Goal: Task Accomplishment & Management: Manage account settings

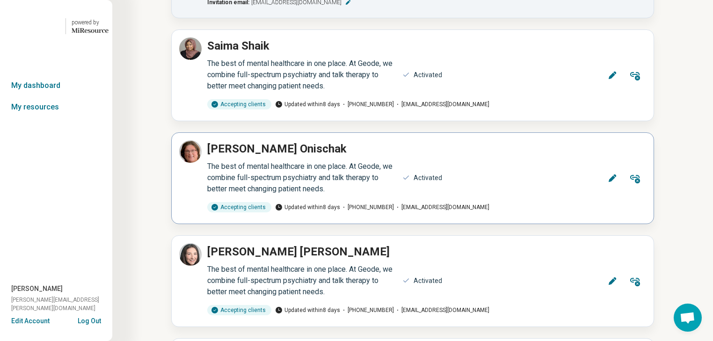
scroll to position [412, 0]
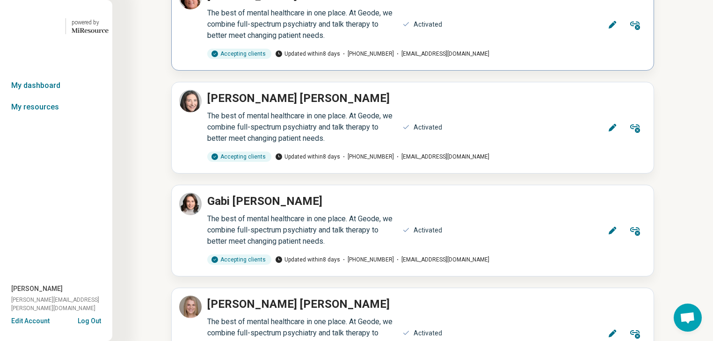
click at [608, 29] on icon at bounding box center [612, 24] width 9 height 9
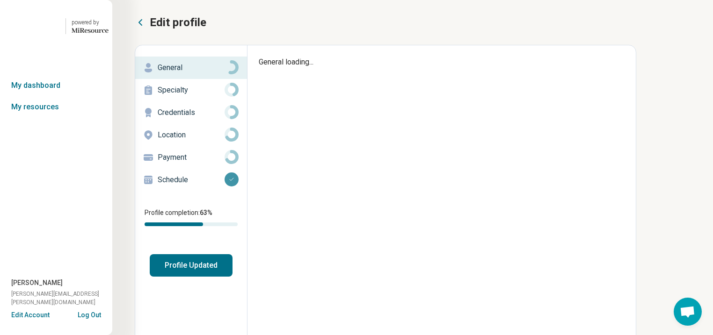
click at [187, 73] on p "General" at bounding box center [191, 67] width 67 height 11
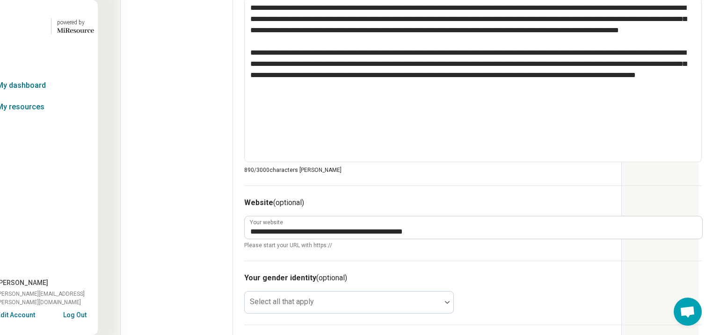
scroll to position [412, 90]
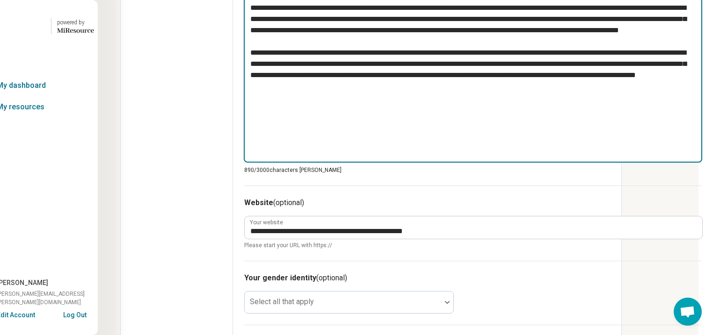
drag, startPoint x: 374, startPoint y: 240, endPoint x: 203, endPoint y: 96, distance: 223.0
click at [233, 96] on div "**********" at bounding box center [473, 98] width 480 height 929
type textarea "*"
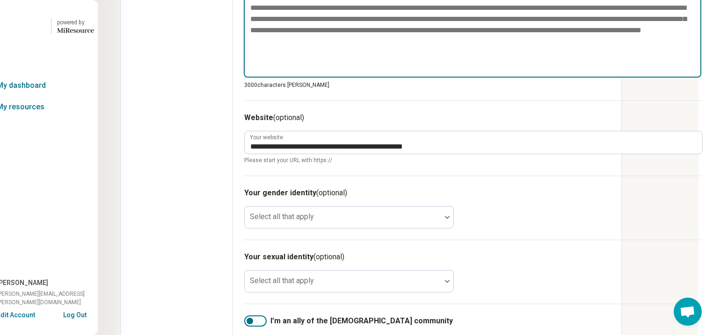
click at [244, 78] on textarea at bounding box center [472, 38] width 457 height 80
paste textarea "**********"
type textarea "*"
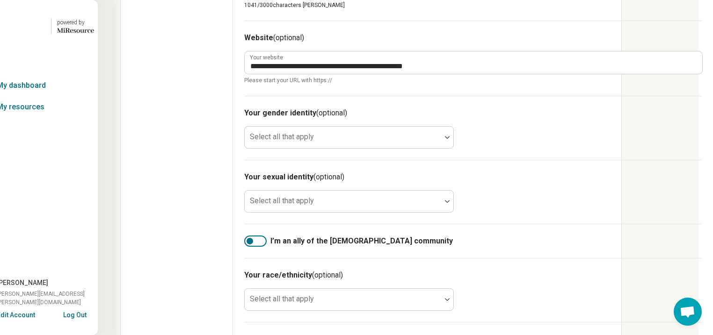
scroll to position [599, 90]
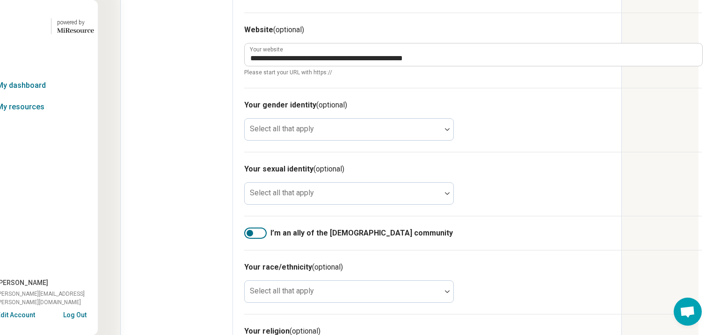
type textarea "**********"
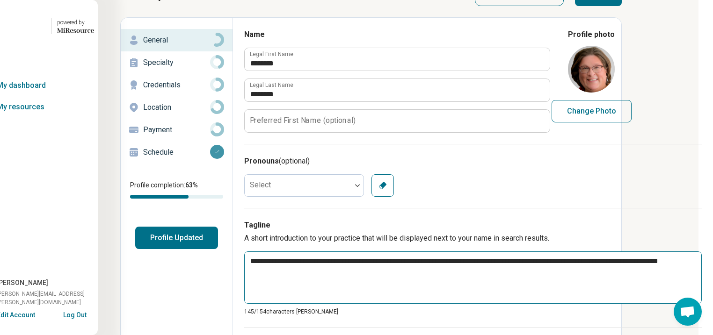
scroll to position [0, 90]
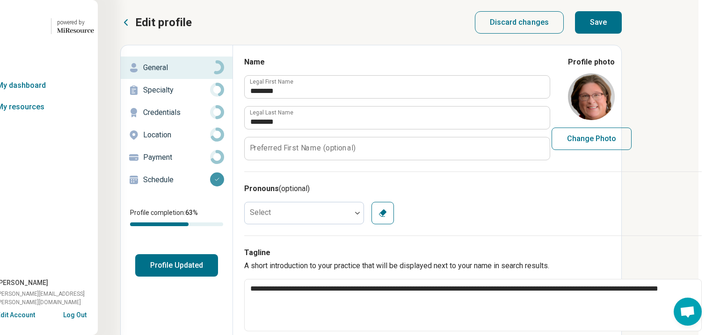
click at [622, 28] on button "Save" at bounding box center [598, 22] width 47 height 22
type textarea "*"
click at [143, 96] on p "Specialty" at bounding box center [176, 90] width 67 height 11
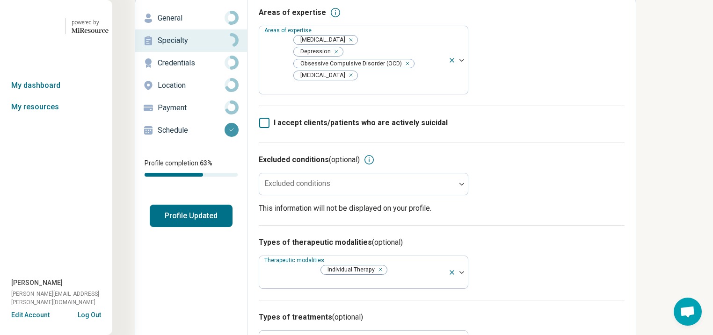
scroll to position [75, 90]
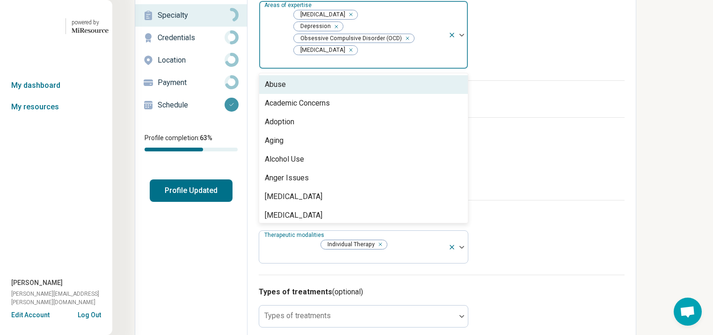
click at [459, 36] on img at bounding box center [461, 35] width 5 height 3
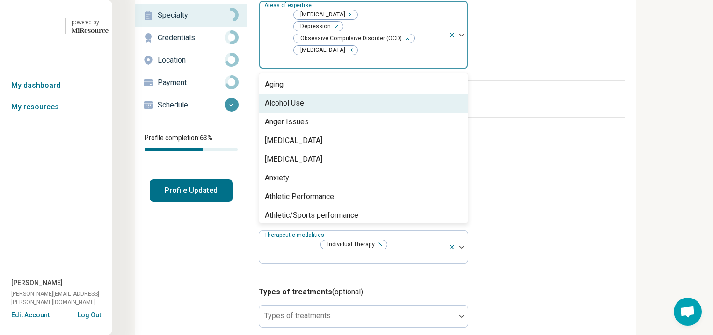
scroll to position [75, 0]
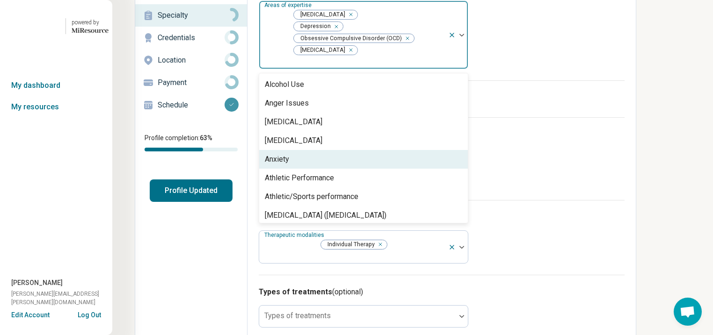
click at [389, 169] on div "Anxiety" at bounding box center [363, 159] width 209 height 19
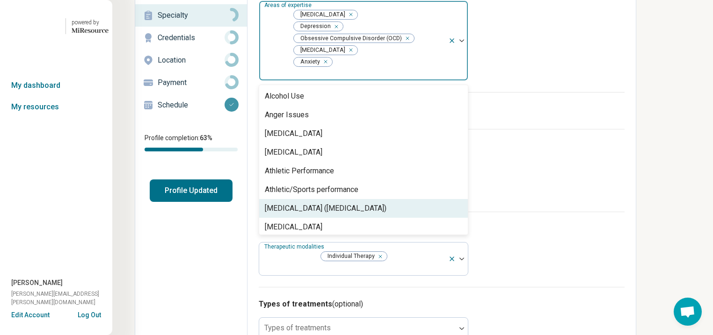
click at [386, 214] on div "[MEDICAL_DATA] ([MEDICAL_DATA])" at bounding box center [326, 208] width 122 height 11
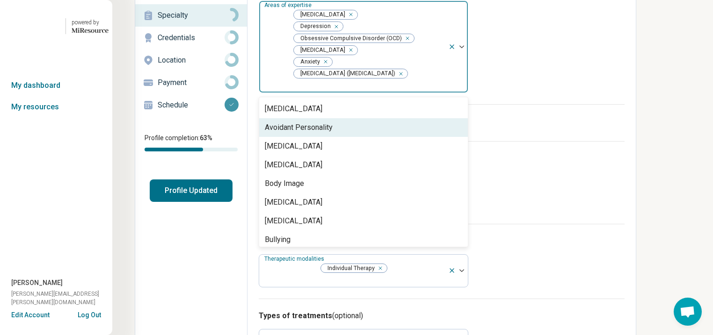
scroll to position [187, 0]
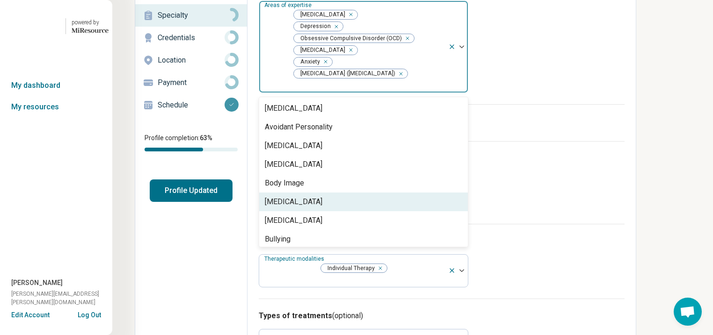
click at [360, 211] on div "[MEDICAL_DATA]" at bounding box center [363, 202] width 209 height 19
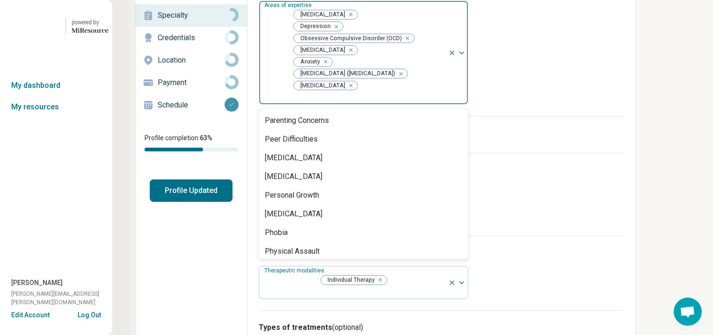
scroll to position [1048, 0]
click at [429, 92] on div "Panic" at bounding box center [363, 82] width 209 height 19
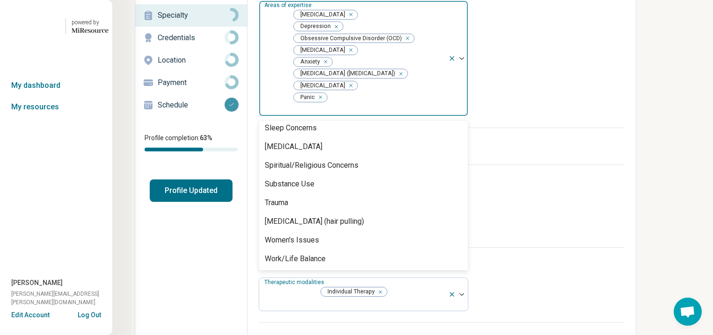
scroll to position [1684, 0]
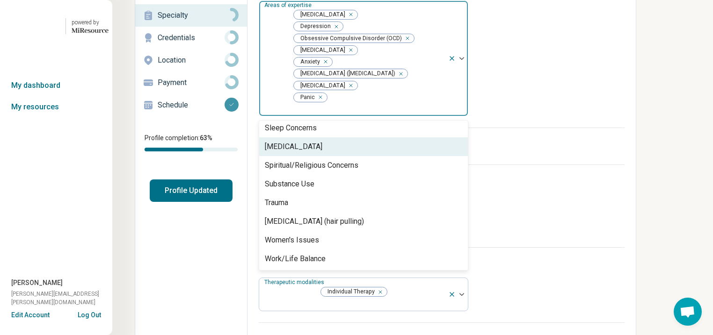
click at [380, 156] on div "[MEDICAL_DATA]" at bounding box center [363, 146] width 209 height 19
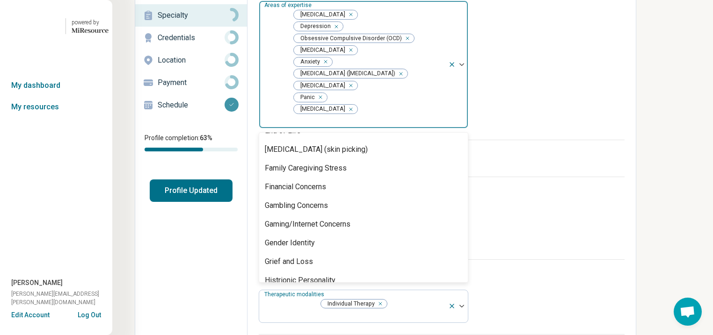
scroll to position [599, 0]
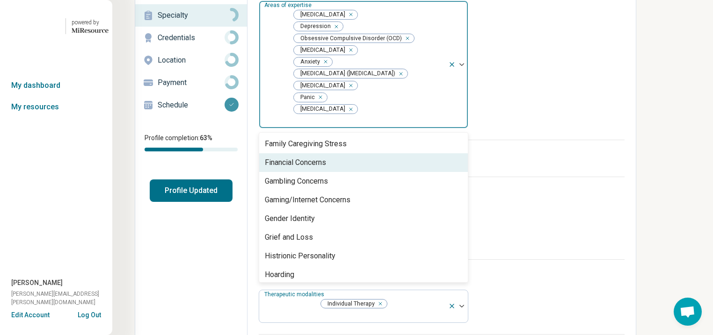
click at [624, 191] on div "Excluded conditions (optional) Excluded conditions This information will not be…" at bounding box center [442, 218] width 366 height 83
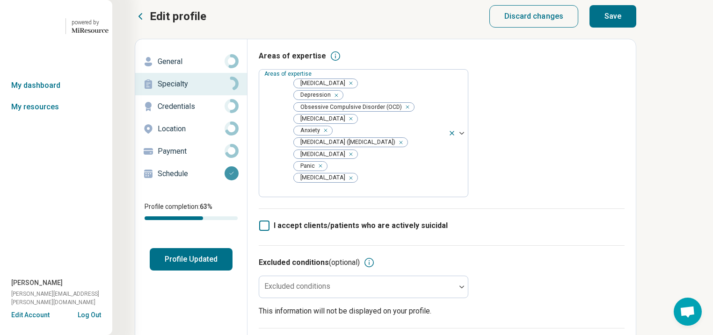
scroll to position [0, 90]
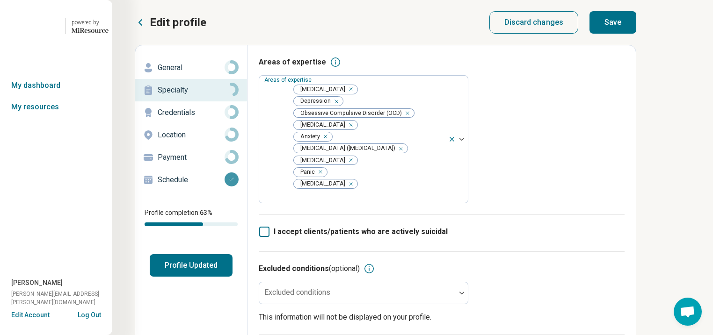
click at [636, 28] on button "Save" at bounding box center [612, 22] width 47 height 22
click at [150, 277] on button "Profile Updated" at bounding box center [191, 265] width 83 height 22
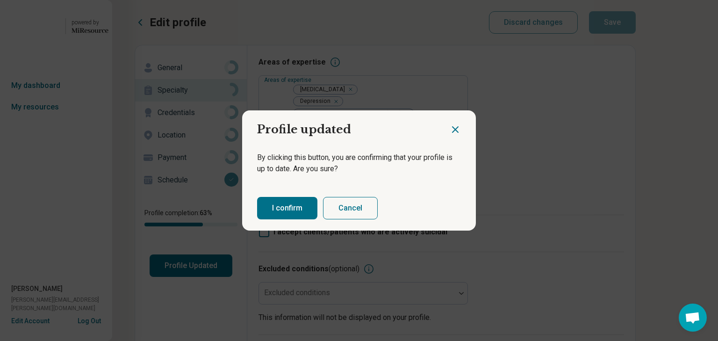
click at [291, 218] on button "I confirm" at bounding box center [287, 208] width 60 height 22
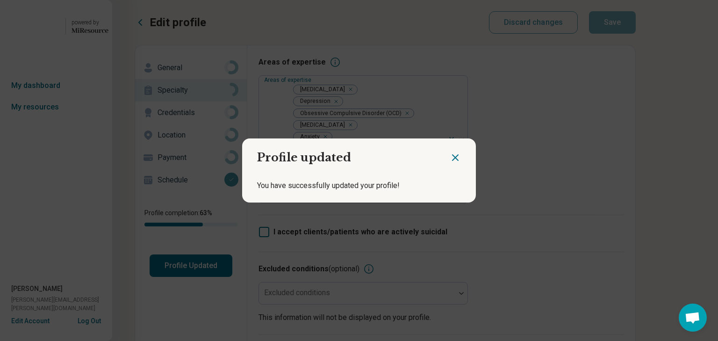
click at [450, 152] on icon "Close dialog" at bounding box center [455, 157] width 11 height 11
